Goal: Register for event/course

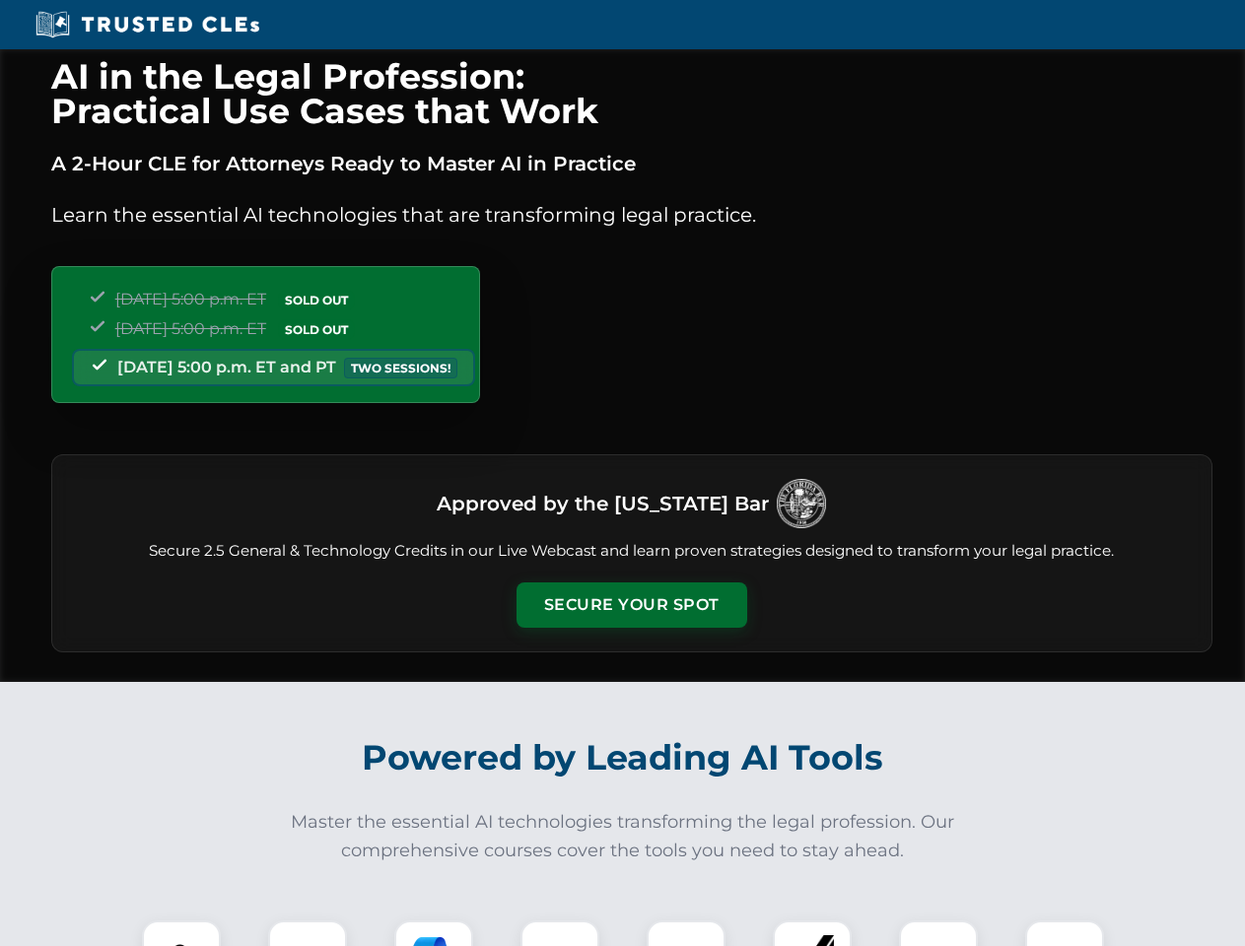
click at [631, 605] on button "Secure Your Spot" at bounding box center [631, 605] width 231 height 45
click at [181, 933] on img at bounding box center [181, 959] width 57 height 57
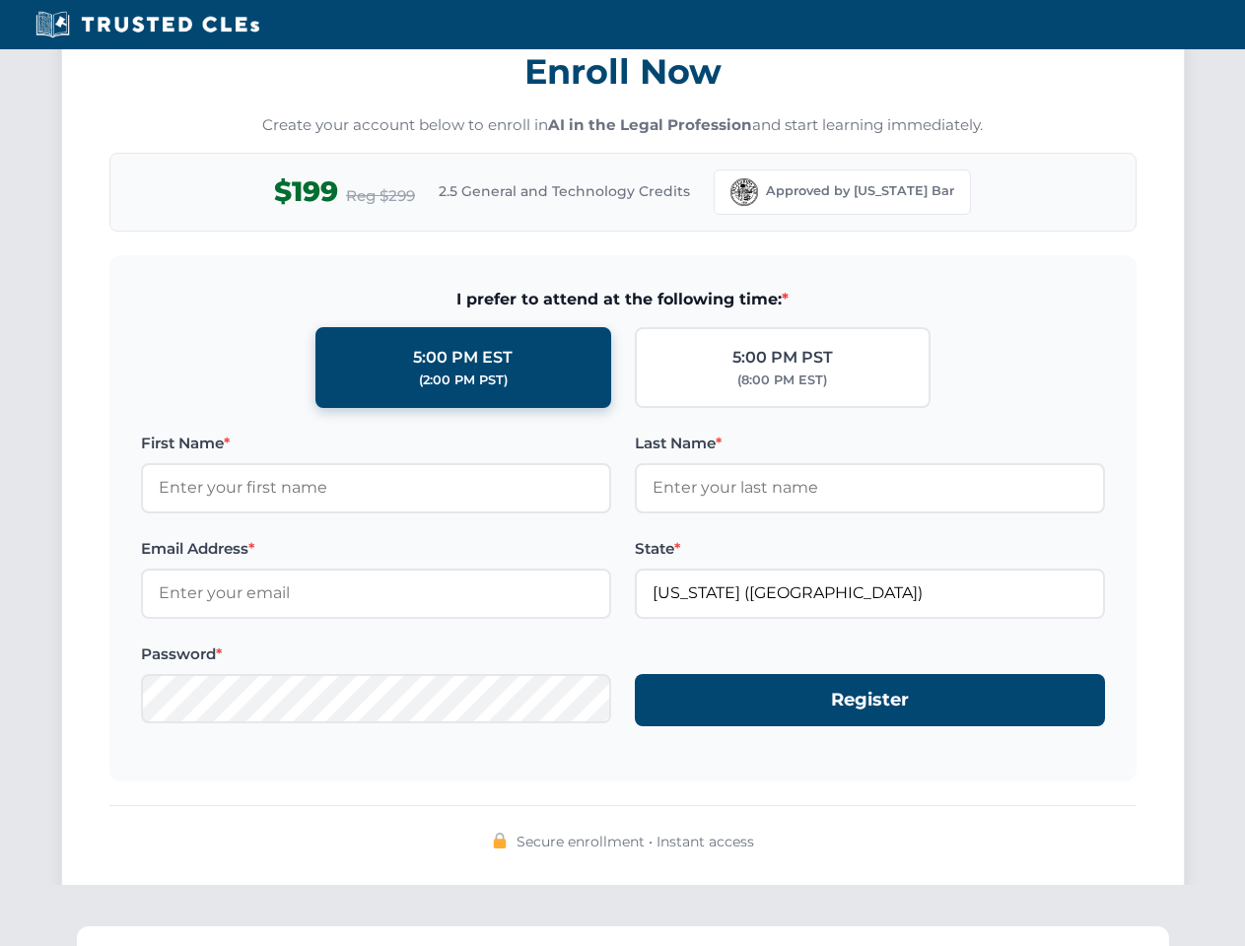
scroll to position [1935, 0]
